Goal: Information Seeking & Learning: Find specific fact

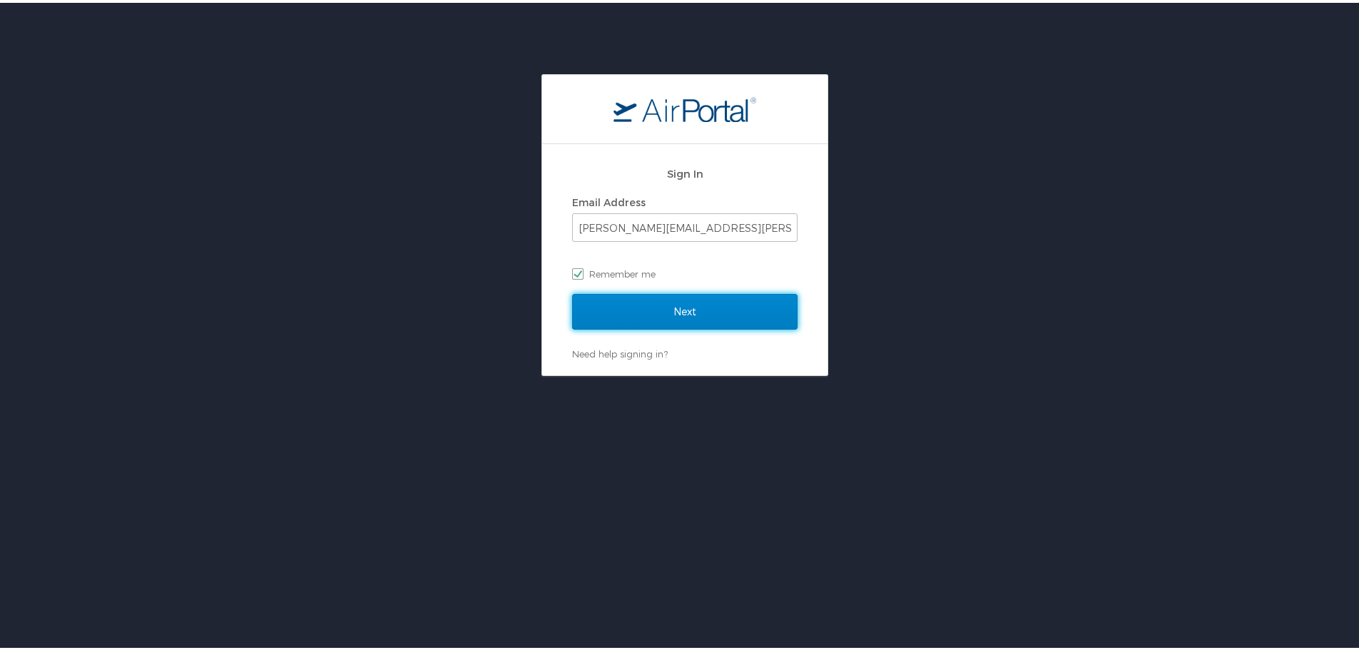
click at [705, 315] on input "Next" at bounding box center [684, 309] width 225 height 36
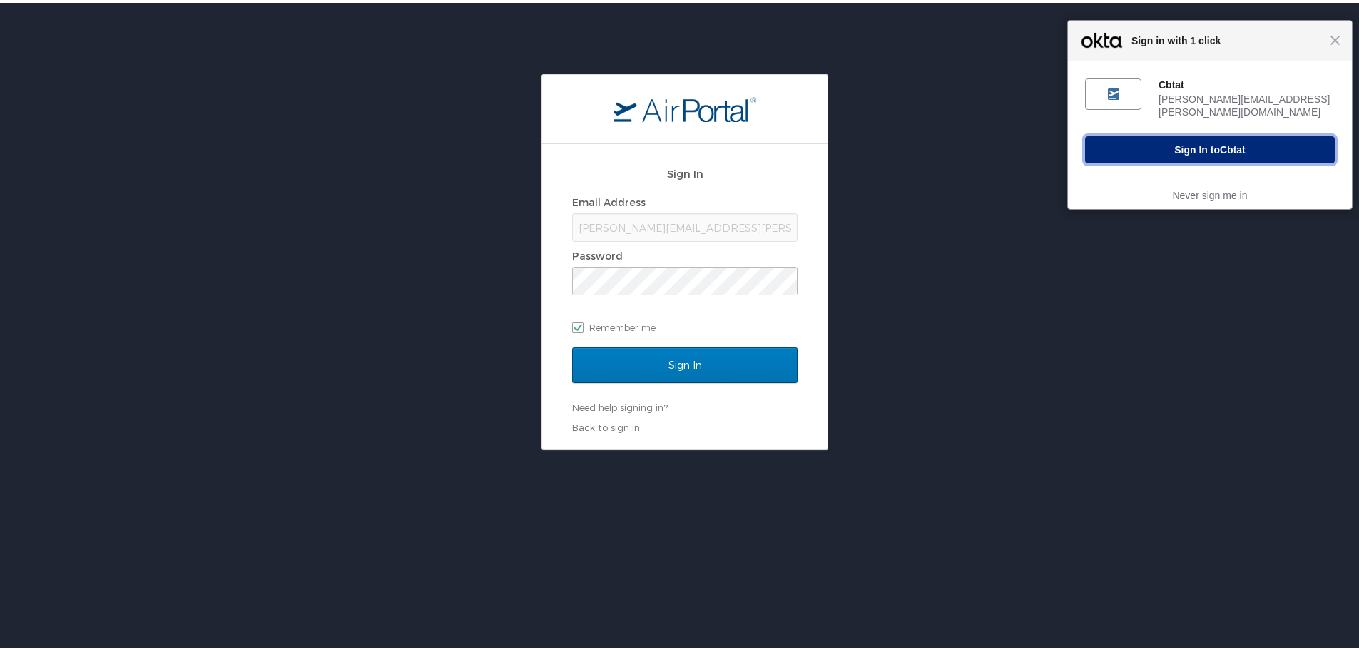
click at [1206, 136] on button "Sign In to Cbtat" at bounding box center [1210, 146] width 250 height 27
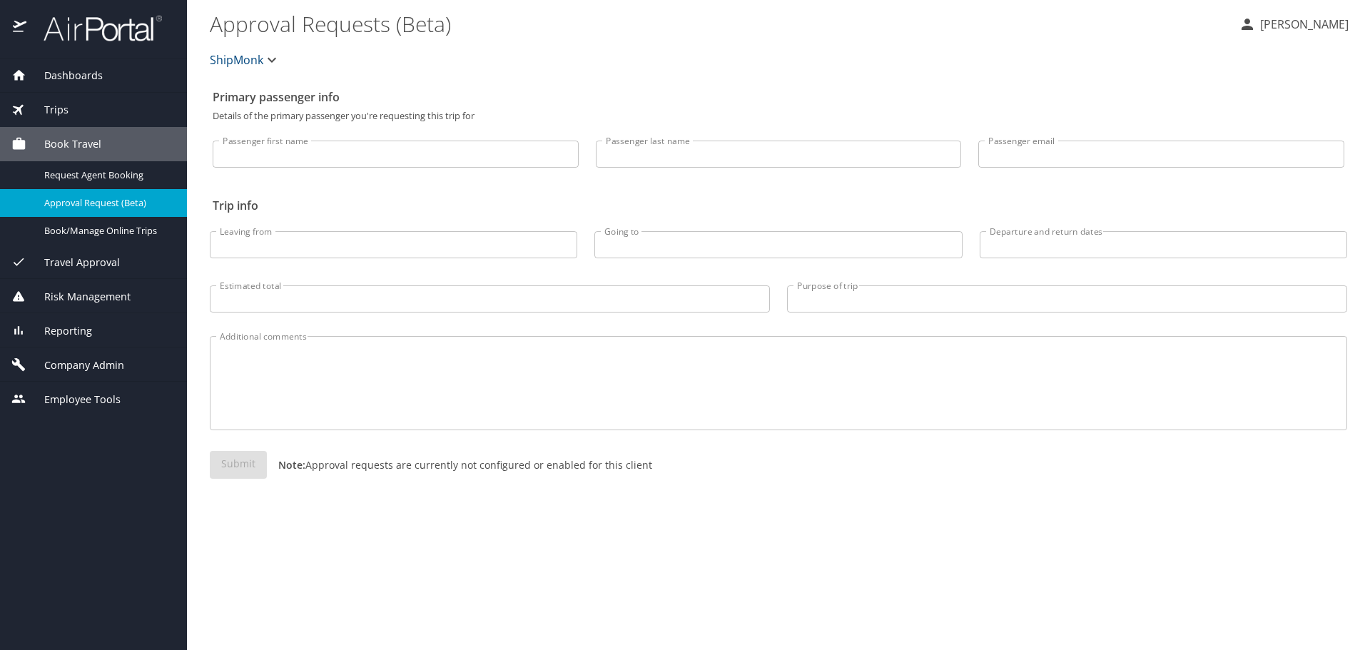
click at [67, 108] on span "Trips" at bounding box center [47, 110] width 42 height 16
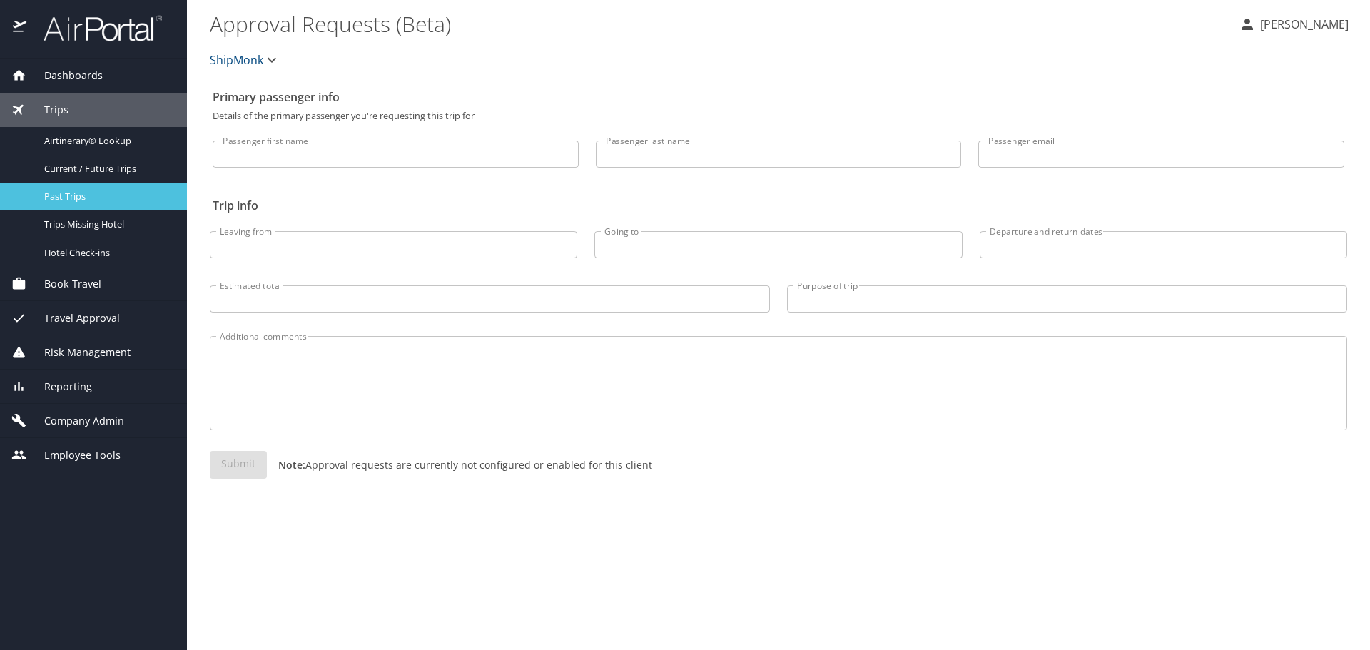
click at [65, 190] on span "Past Trips" at bounding box center [107, 197] width 126 height 14
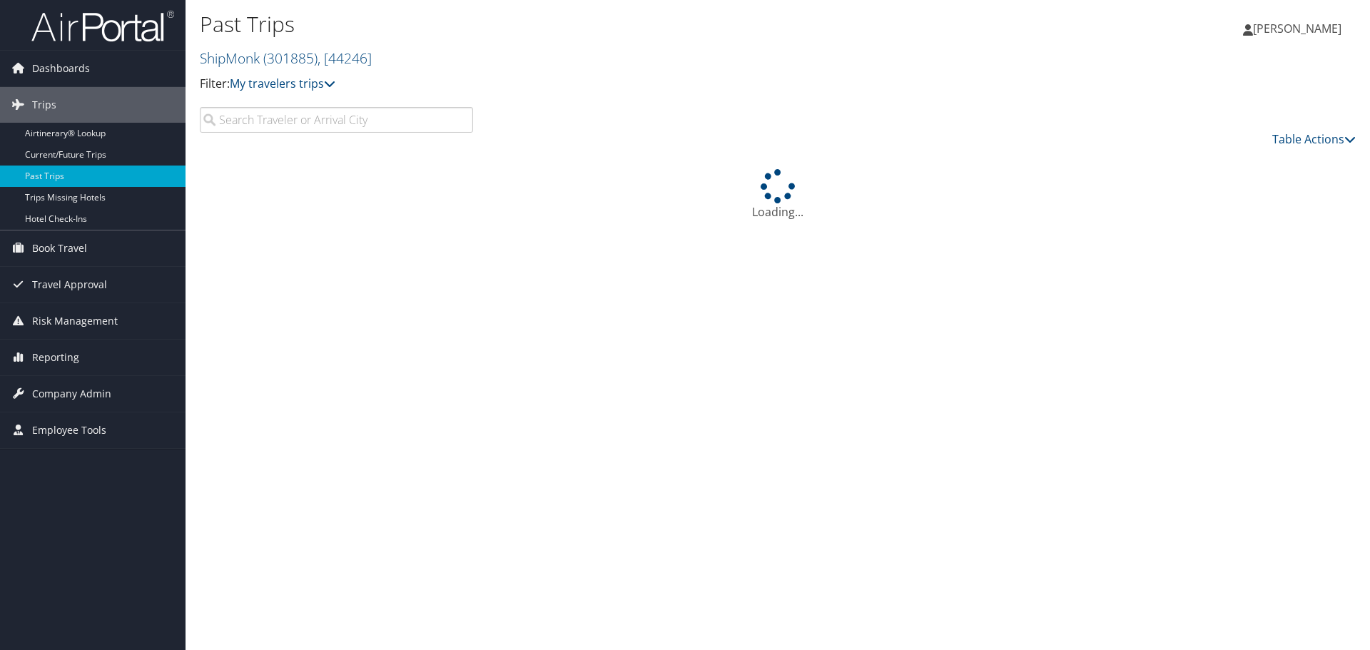
click at [293, 121] on input "search" at bounding box center [336, 120] width 273 height 26
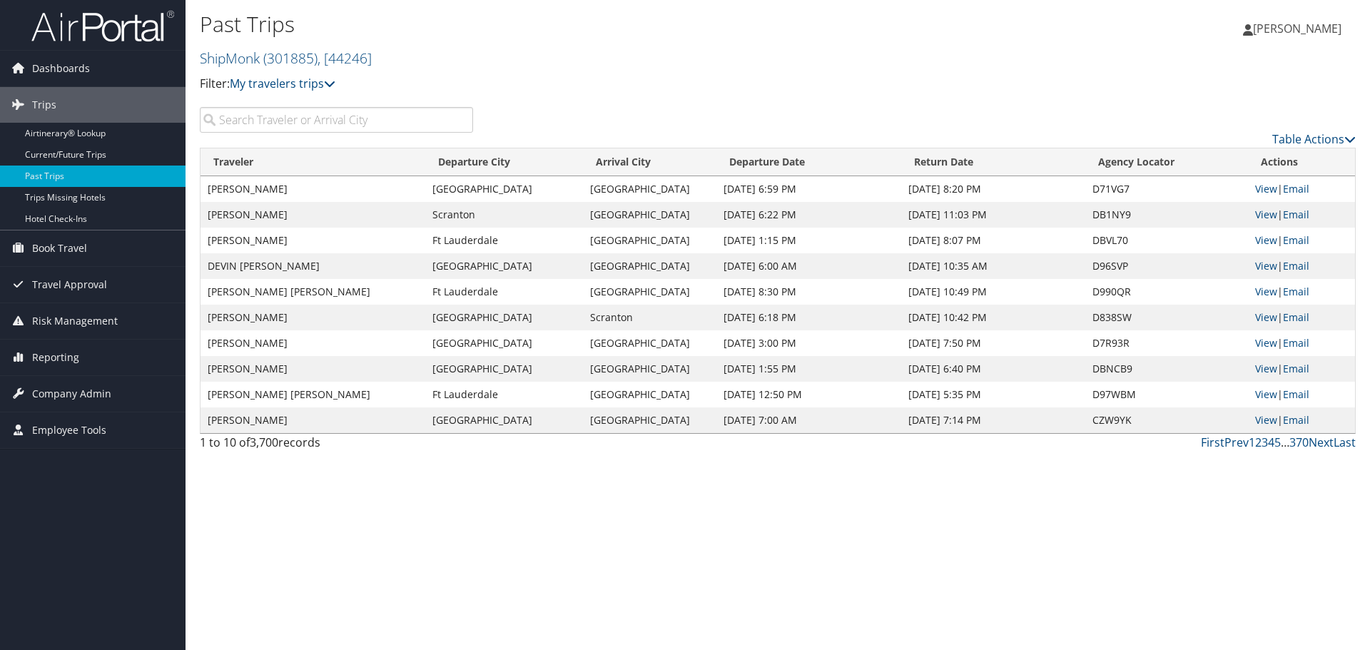
paste input "Priyank's"
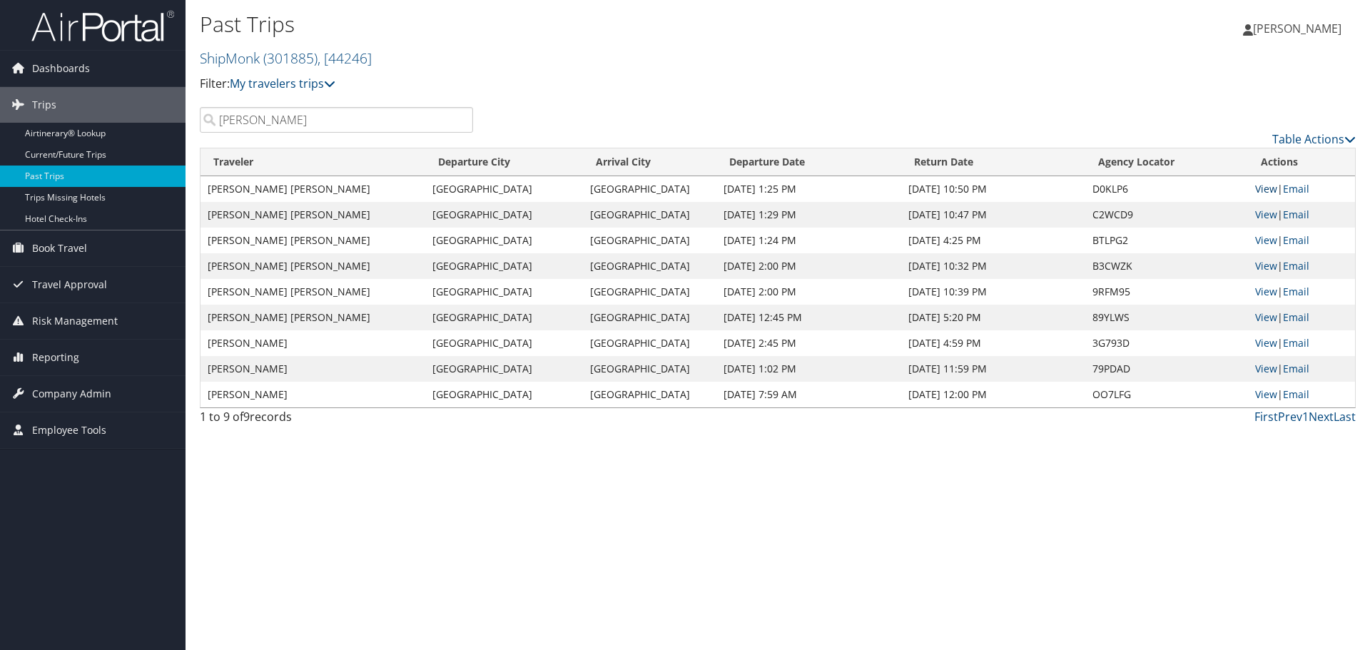
type input "Priyank"
click at [1265, 185] on link "View" at bounding box center [1266, 189] width 22 height 14
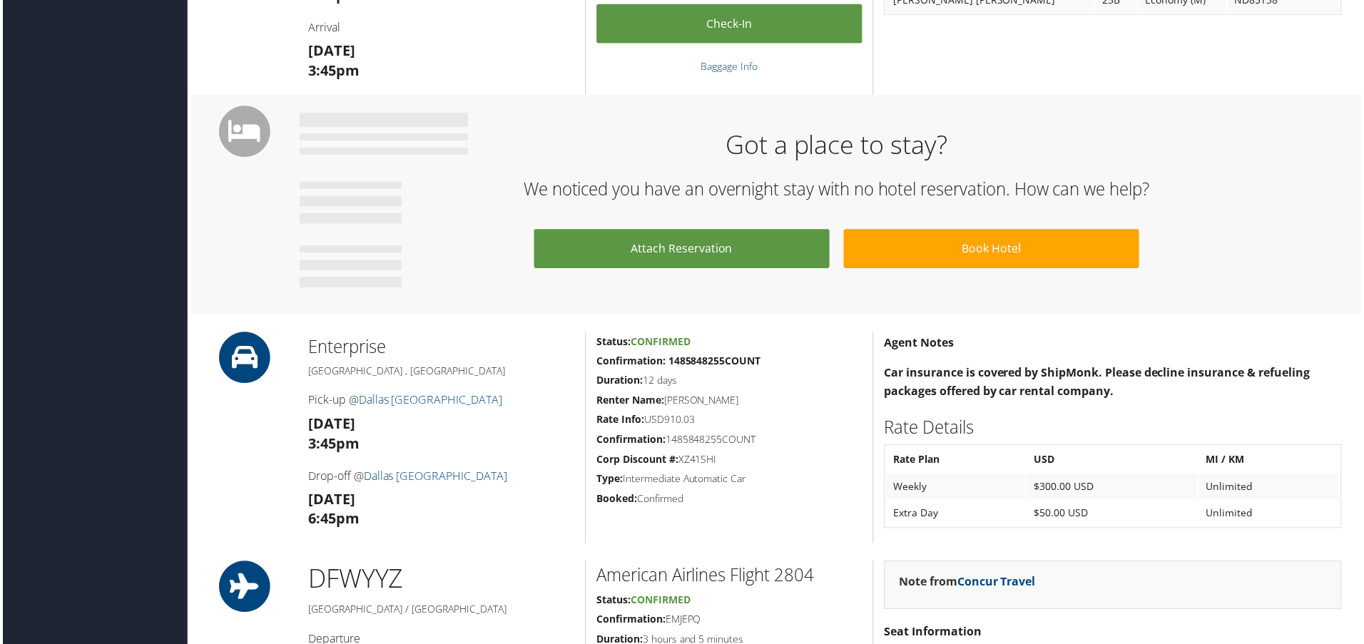
scroll to position [713, 0]
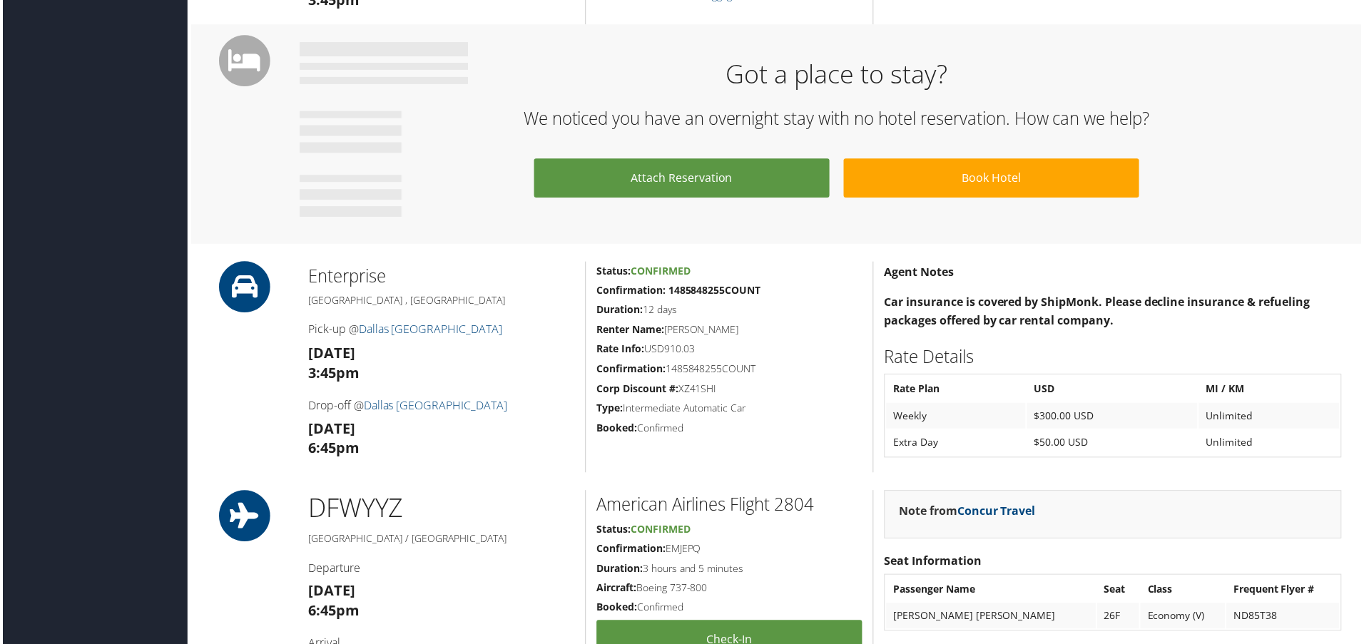
click at [710, 291] on strong "Confirmation: 1485848255COUNT" at bounding box center [678, 292] width 165 height 14
copy strong "1485848255COUNT"
click at [677, 331] on h5 "Renter Name: PRIYANK PATEL" at bounding box center [729, 331] width 267 height 14
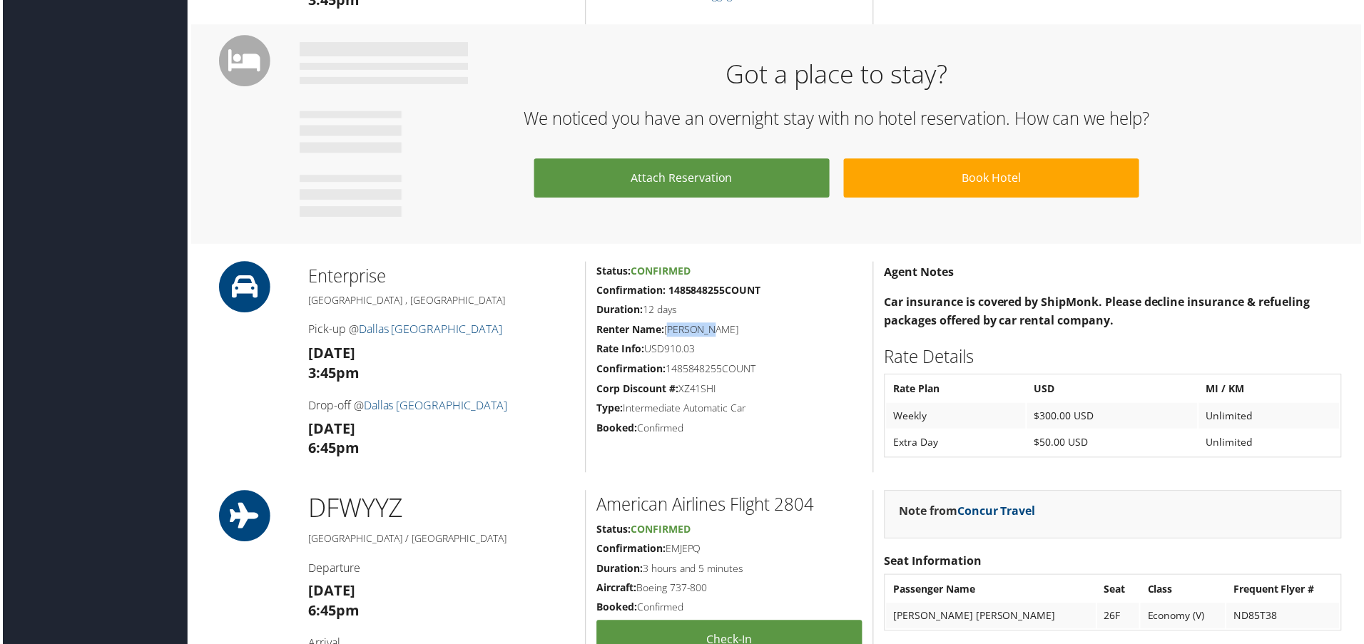
copy h5 "PRIYANK"
click at [904, 374] on div "Agent Notes Car insurance is covered by ShipMonk. Please decline insurance & re…" at bounding box center [1115, 369] width 482 height 212
